Goal: Task Accomplishment & Management: Use online tool/utility

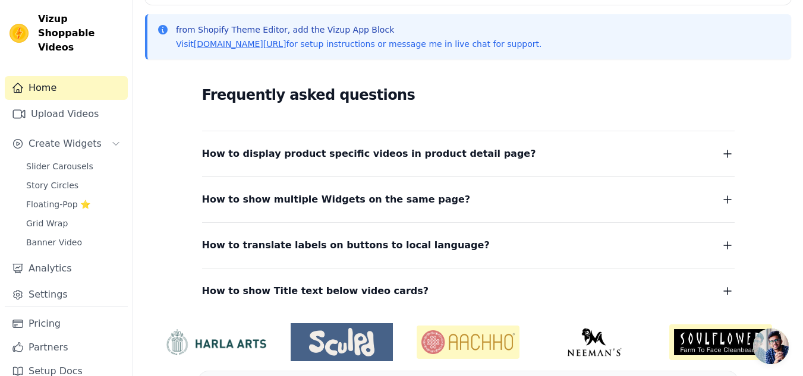
scroll to position [291, 0]
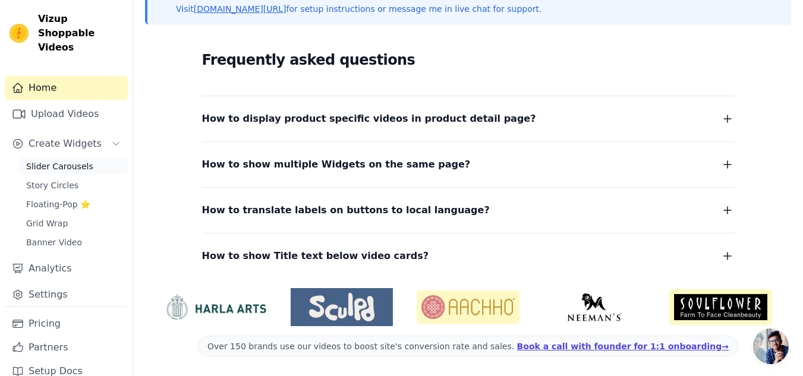
click at [74, 161] on span "Slider Carousels" at bounding box center [59, 167] width 67 height 12
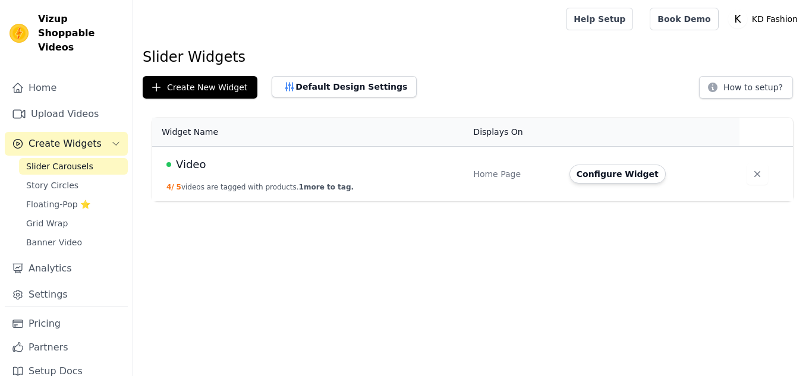
click at [340, 183] on td "Video 4 / 5 videos are tagged with products. 1 more to tag." at bounding box center [309, 174] width 314 height 55
click at [593, 176] on button "Configure Widget" at bounding box center [618, 174] width 96 height 19
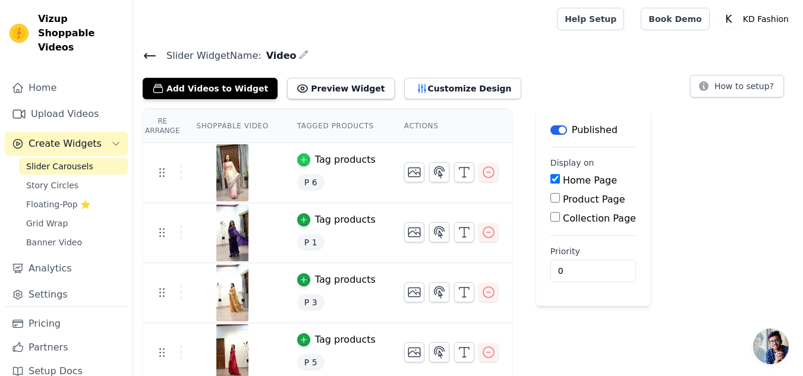
click at [301, 162] on icon "button" at bounding box center [303, 160] width 5 height 5
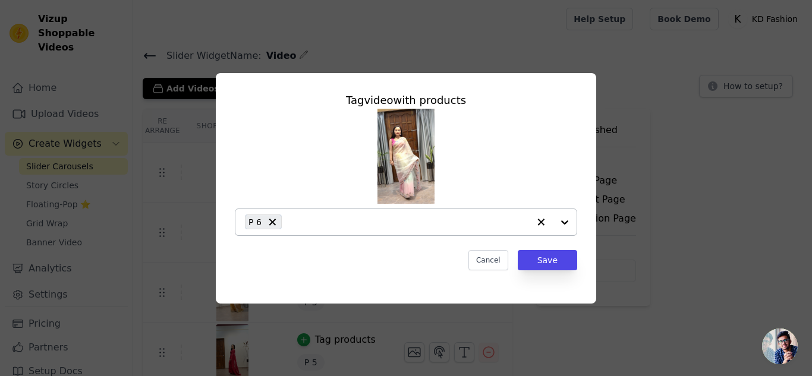
click at [537, 222] on icon "button" at bounding box center [541, 222] width 12 height 12
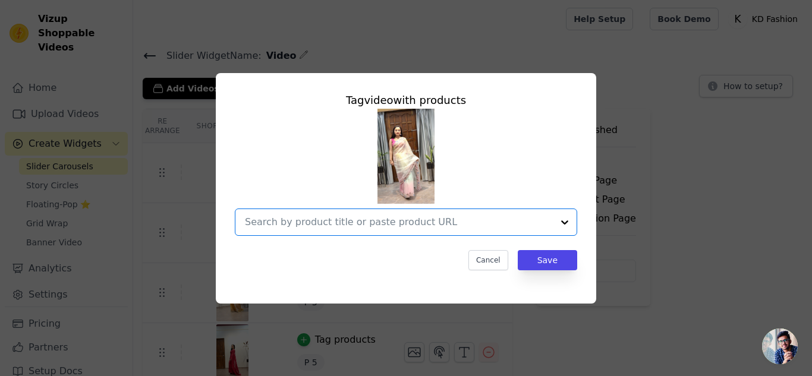
click at [563, 221] on div at bounding box center [565, 222] width 24 height 26
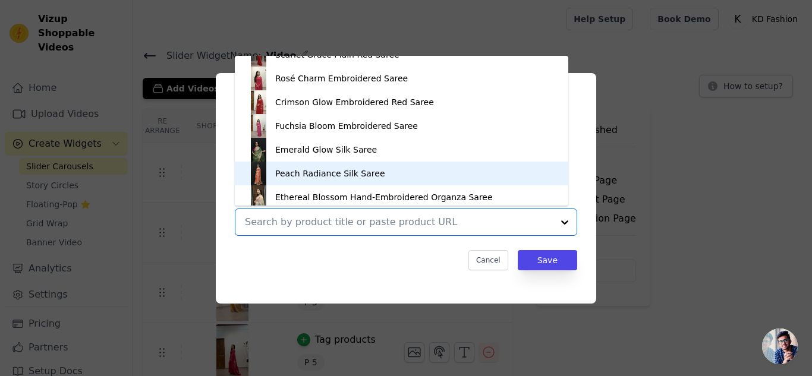
scroll to position [1590, 0]
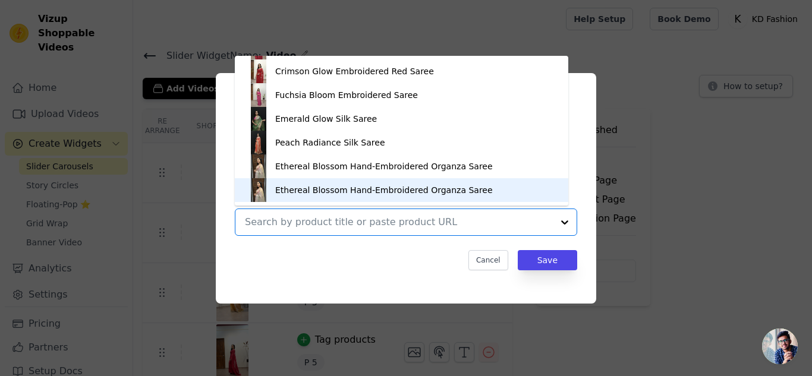
click at [335, 190] on div "Ethereal Blossom Hand-Embroidered Organza Saree" at bounding box center [384, 190] width 218 height 12
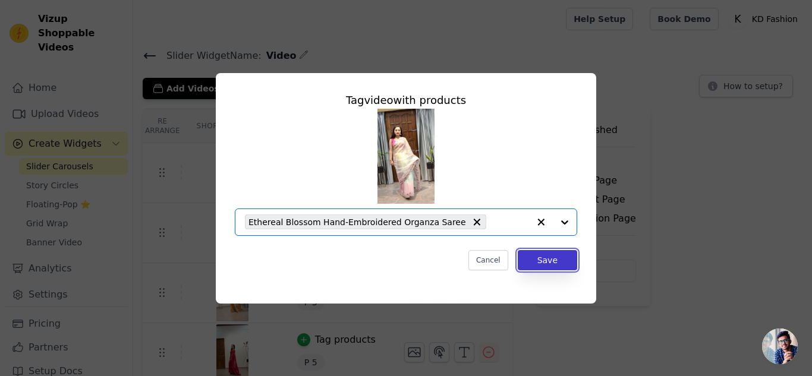
click at [565, 261] on button "Save" at bounding box center [547, 260] width 59 height 20
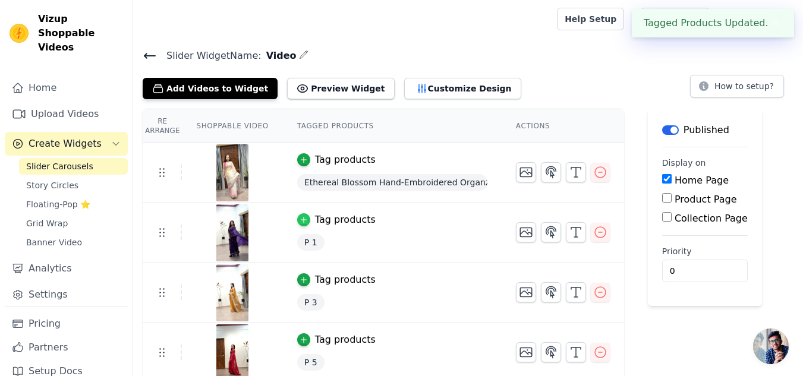
click at [300, 218] on icon "button" at bounding box center [304, 220] width 8 height 8
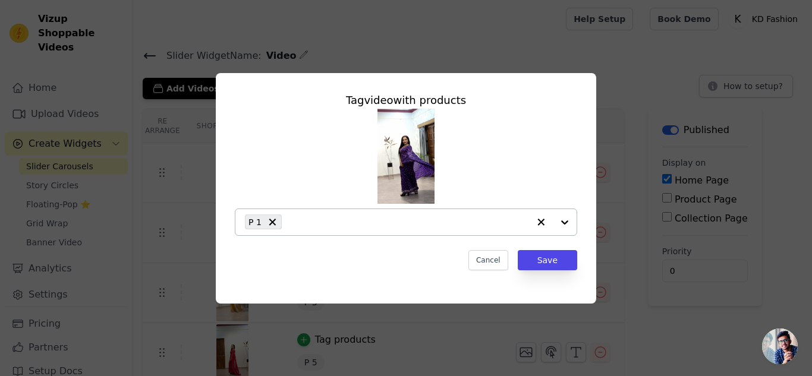
click at [357, 227] on input "text" at bounding box center [408, 222] width 241 height 14
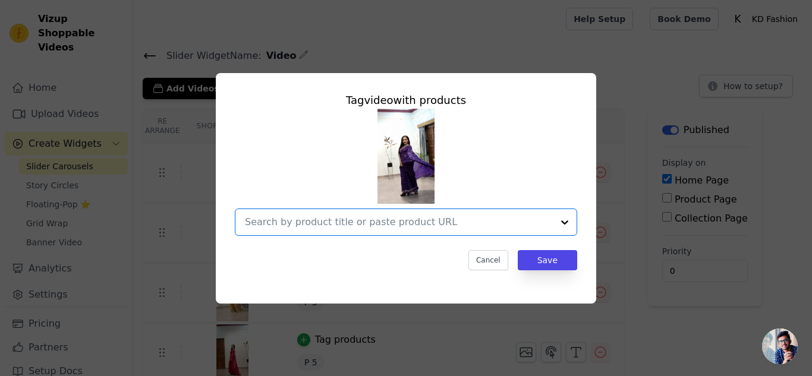
click at [281, 222] on input "text" at bounding box center [399, 222] width 308 height 14
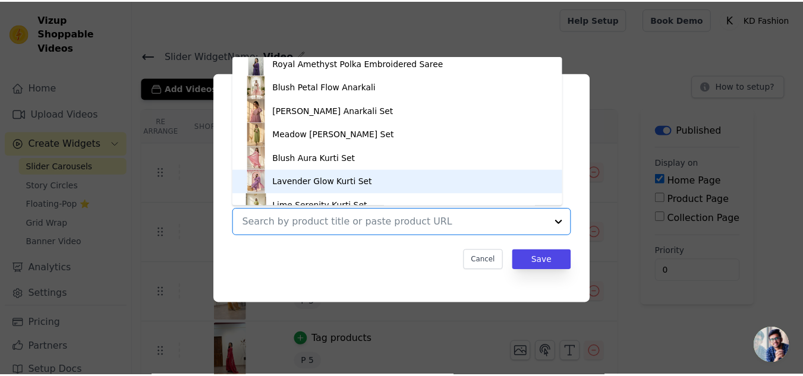
scroll to position [1087, 0]
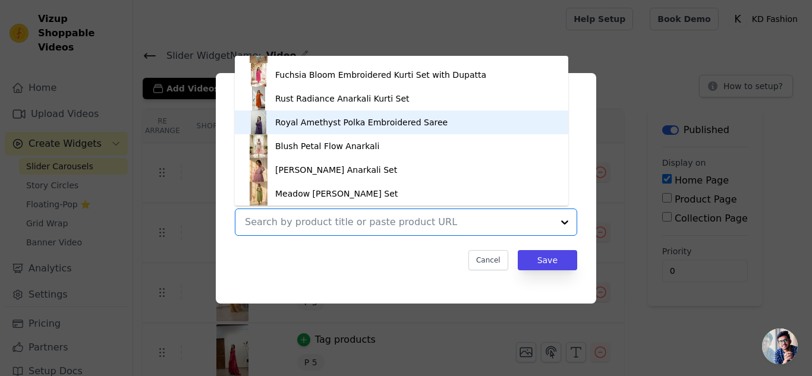
click at [323, 121] on div "Royal Amethyst Polka Embroidered Saree" at bounding box center [361, 123] width 172 height 12
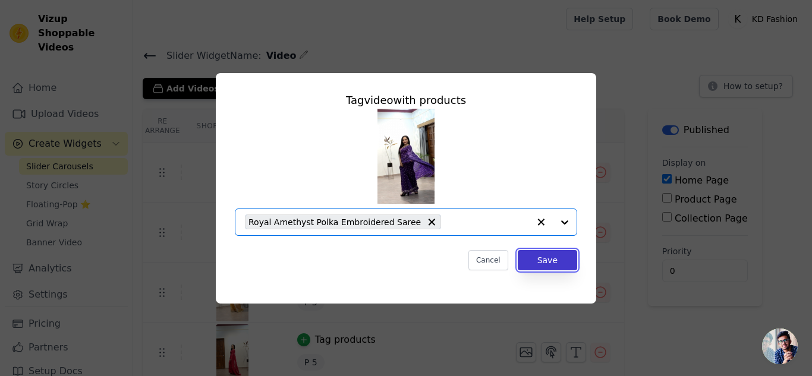
click at [567, 266] on button "Save" at bounding box center [547, 260] width 59 height 20
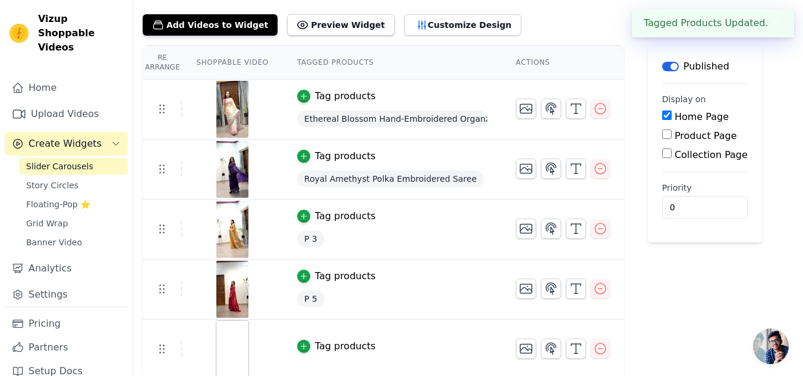
scroll to position [65, 0]
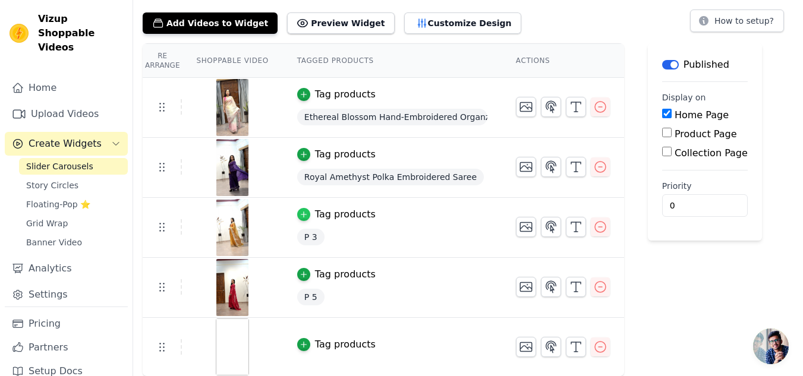
click at [301, 216] on icon "button" at bounding box center [303, 214] width 5 height 5
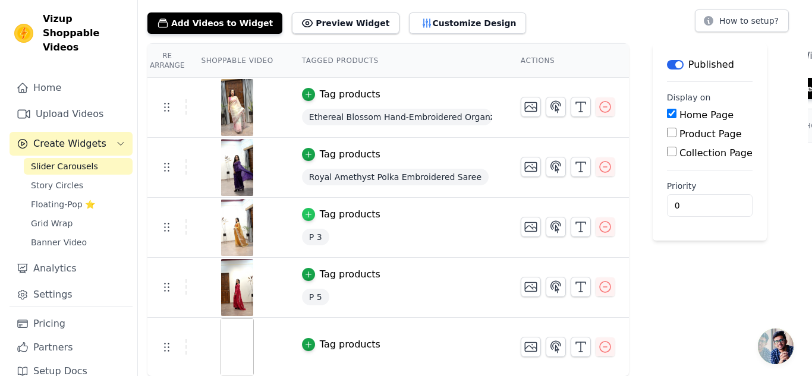
scroll to position [0, 0]
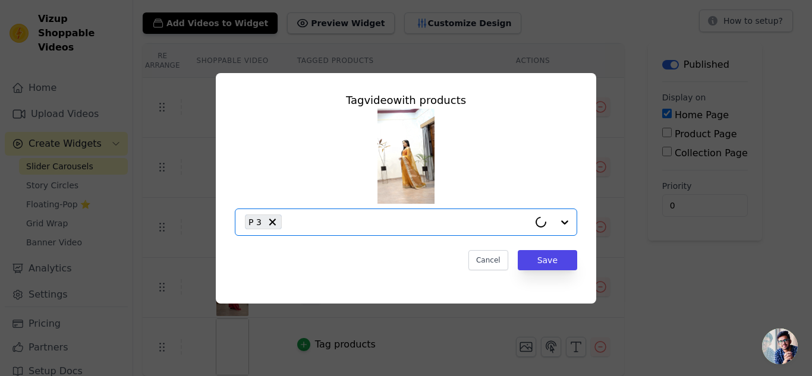
click at [322, 222] on input "text" at bounding box center [408, 222] width 241 height 14
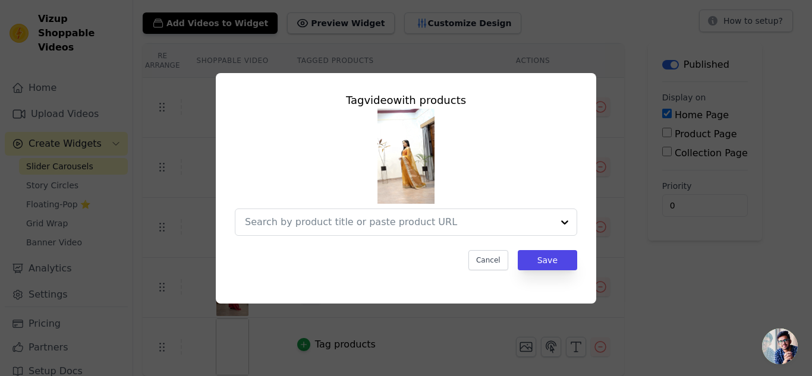
click at [270, 221] on input "text" at bounding box center [399, 222] width 308 height 14
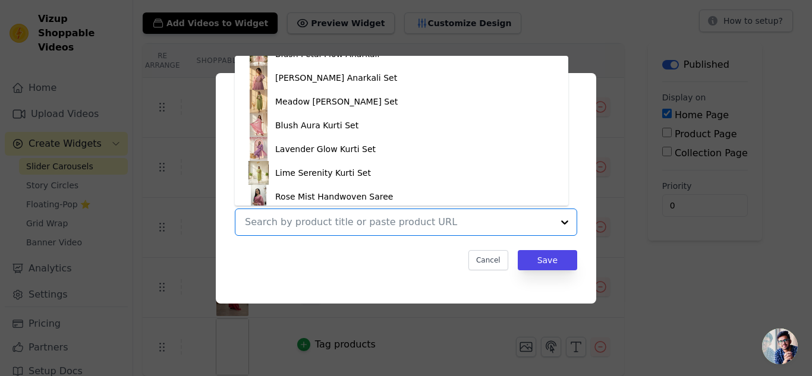
scroll to position [1206, 0]
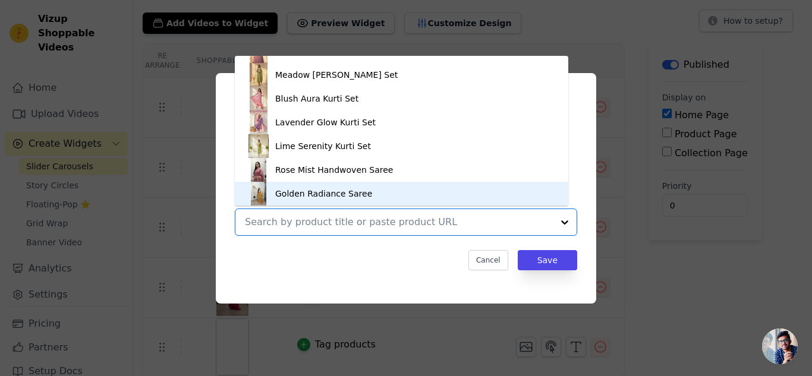
click at [290, 194] on div "Golden Radiance Saree" at bounding box center [323, 194] width 97 height 12
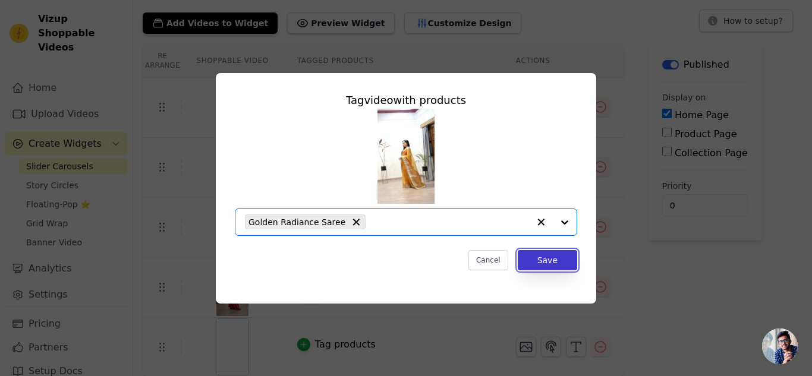
click at [552, 261] on button "Save" at bounding box center [547, 260] width 59 height 20
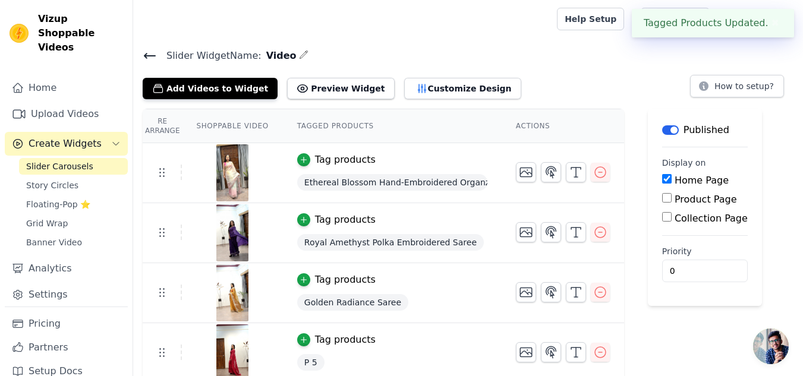
scroll to position [65, 0]
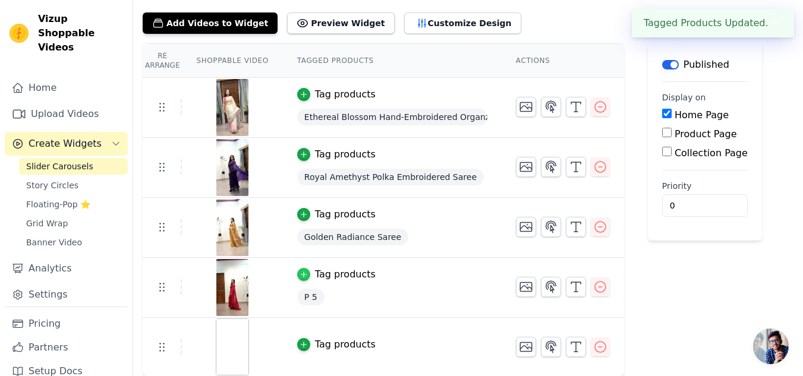
click at [300, 276] on icon "button" at bounding box center [304, 275] width 8 height 8
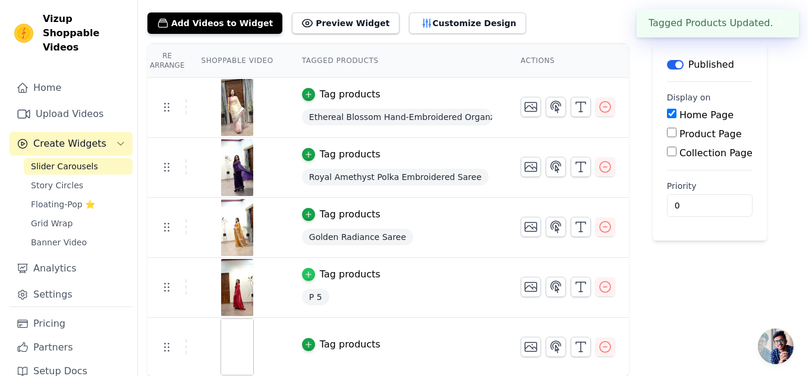
scroll to position [0, 0]
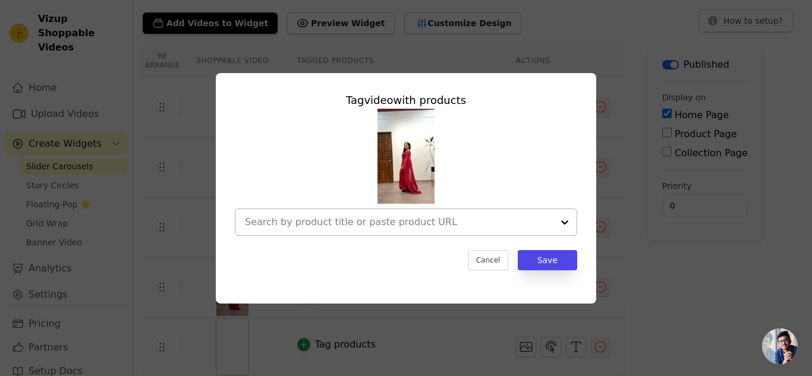
click at [363, 213] on div at bounding box center [399, 222] width 308 height 26
click at [370, 230] on div at bounding box center [399, 222] width 308 height 26
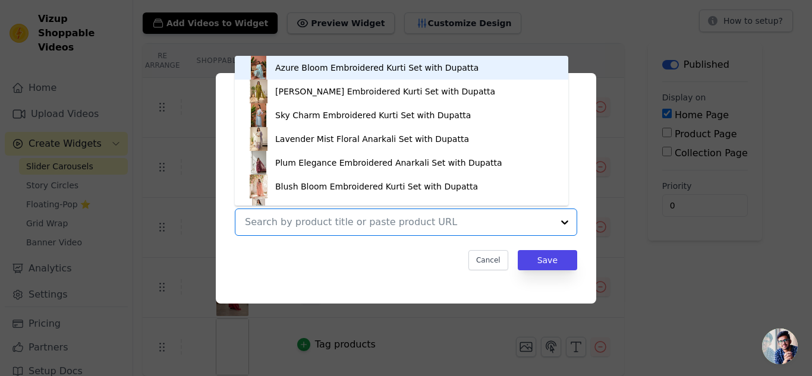
type input "t"
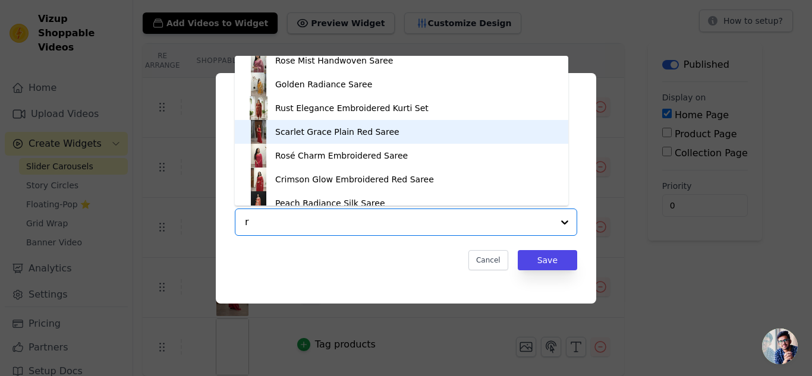
scroll to position [282, 0]
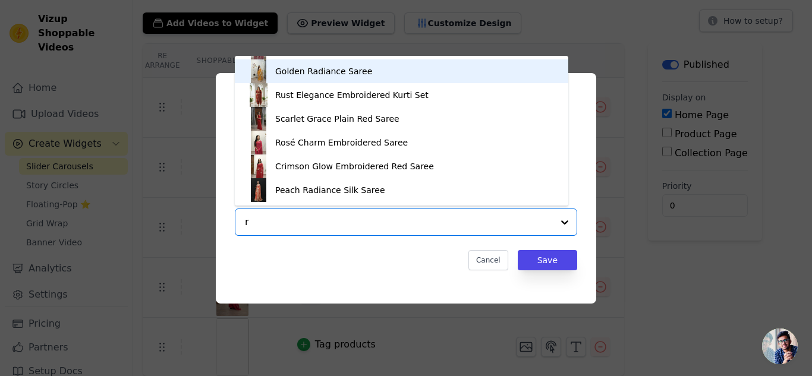
type input "r"
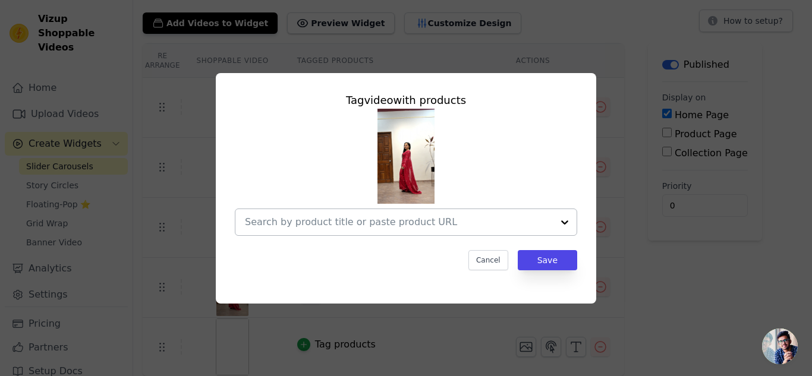
click at [418, 212] on div at bounding box center [399, 222] width 308 height 26
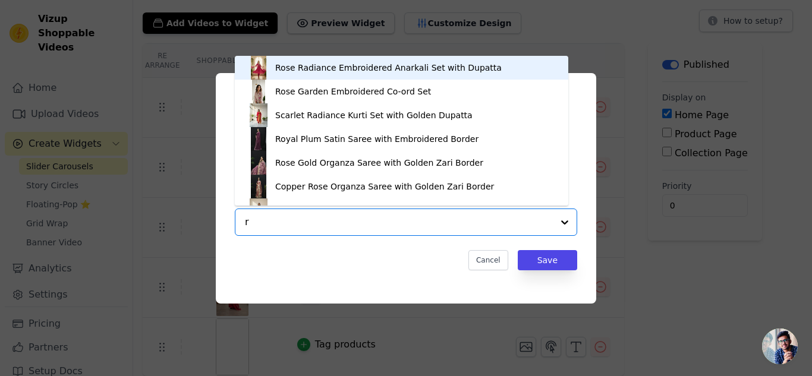
type input "ro"
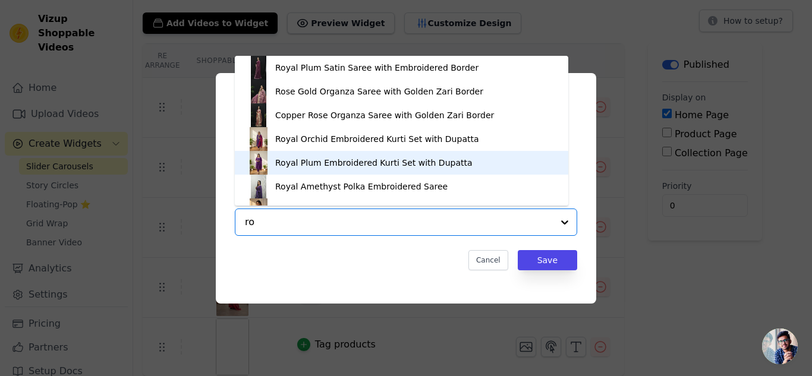
scroll to position [115, 0]
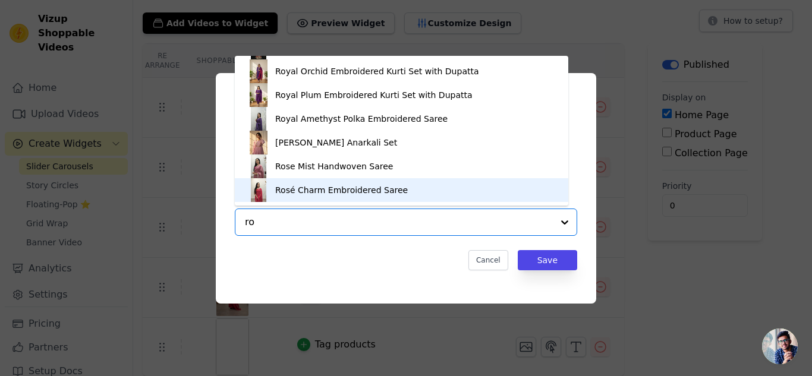
click at [378, 190] on div "Rosé Charm Embroidered Saree" at bounding box center [341, 190] width 133 height 12
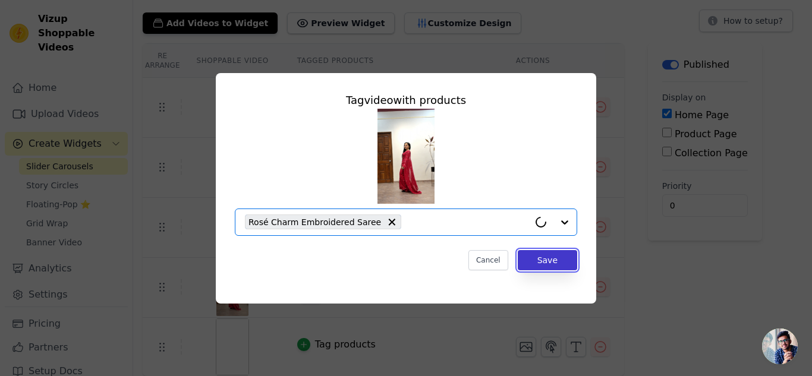
click at [562, 269] on button "Save" at bounding box center [547, 260] width 59 height 20
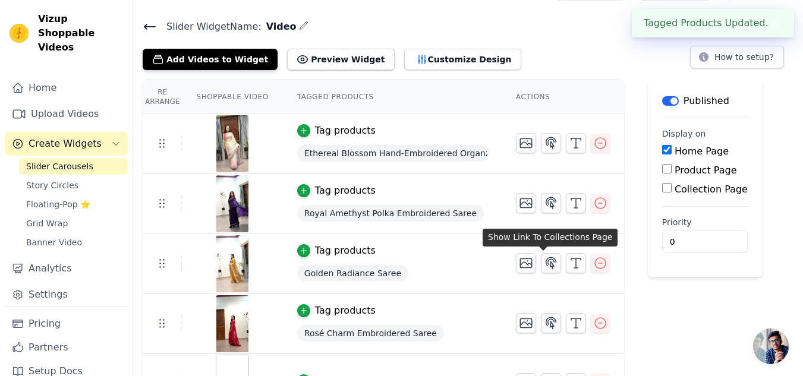
scroll to position [0, 0]
